Goal: Transaction & Acquisition: Purchase product/service

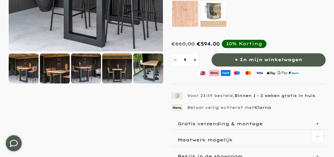
scroll to position [158, 0]
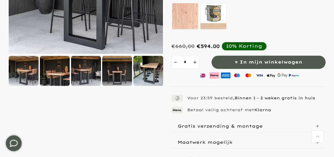
click at [145, 69] on div at bounding box center [148, 71] width 30 height 30
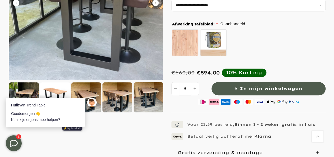
scroll to position [0, 0]
click at [117, 97] on div at bounding box center [117, 97] width 30 height 30
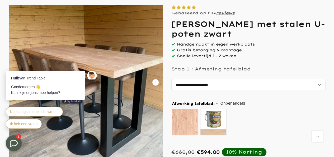
scroll to position [79, 0]
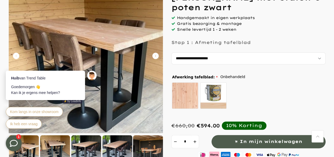
click at [53, 138] on div at bounding box center [55, 150] width 30 height 30
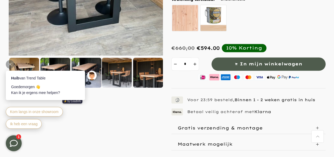
scroll to position [158, 0]
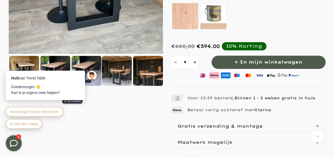
click at [112, 77] on div at bounding box center [117, 71] width 30 height 30
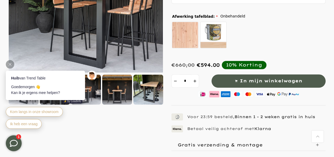
scroll to position [132, 0]
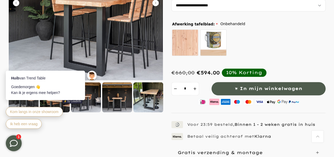
click at [147, 107] on div at bounding box center [148, 97] width 30 height 30
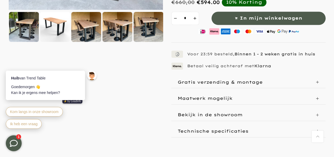
scroll to position [211, 0]
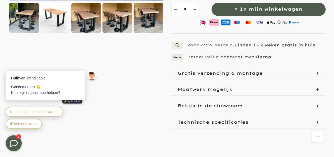
click at [110, 23] on div at bounding box center [117, 18] width 30 height 30
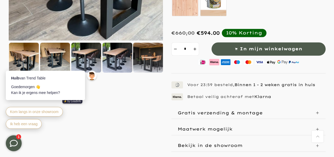
scroll to position [79, 0]
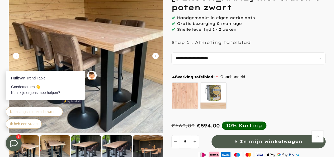
click at [154, 54] on icon "Carousel Next Arrow" at bounding box center [155, 56] width 6 height 6
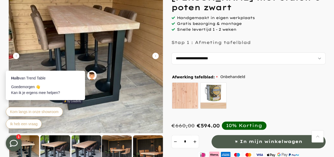
click at [154, 54] on icon "Carousel Next Arrow" at bounding box center [155, 56] width 6 height 6
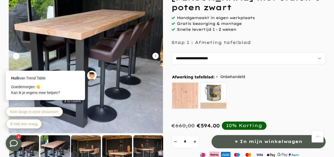
click at [154, 54] on icon "Carousel Next Arrow" at bounding box center [155, 56] width 6 height 6
